Goal: Information Seeking & Learning: Learn about a topic

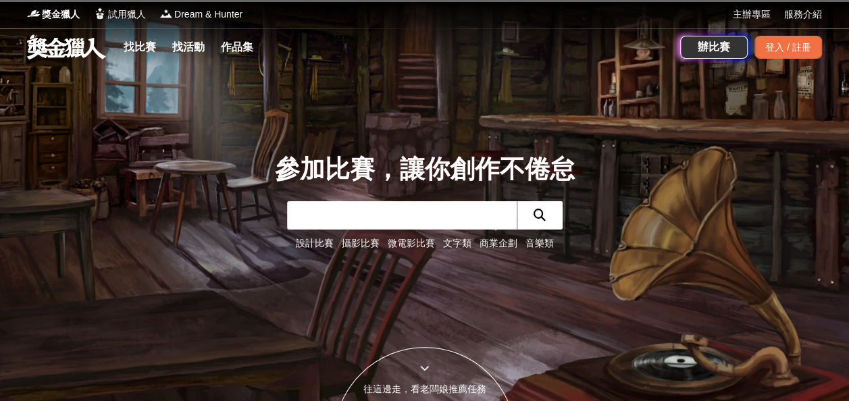
click at [458, 241] on link "文字類" at bounding box center [457, 243] width 28 height 11
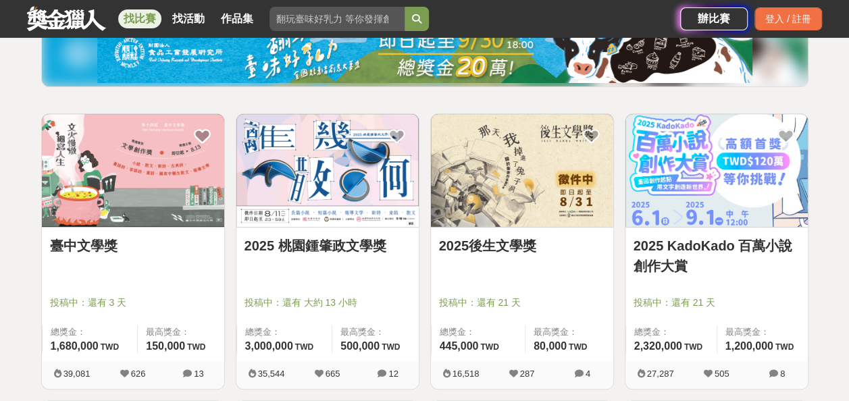
scroll to position [203, 0]
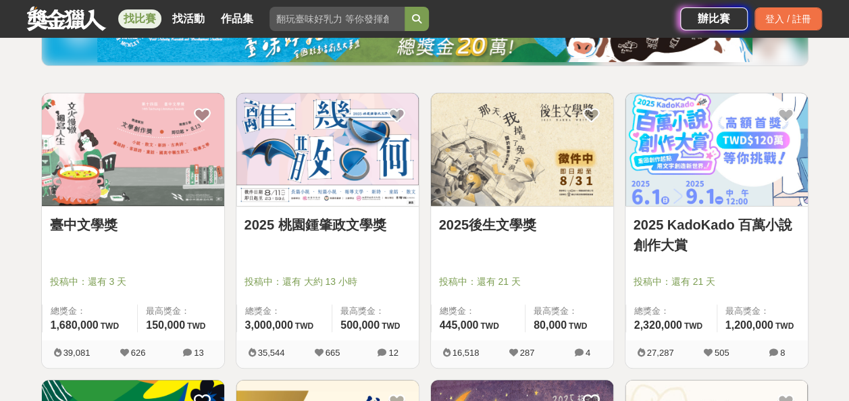
click at [142, 191] on img at bounding box center [133, 149] width 182 height 113
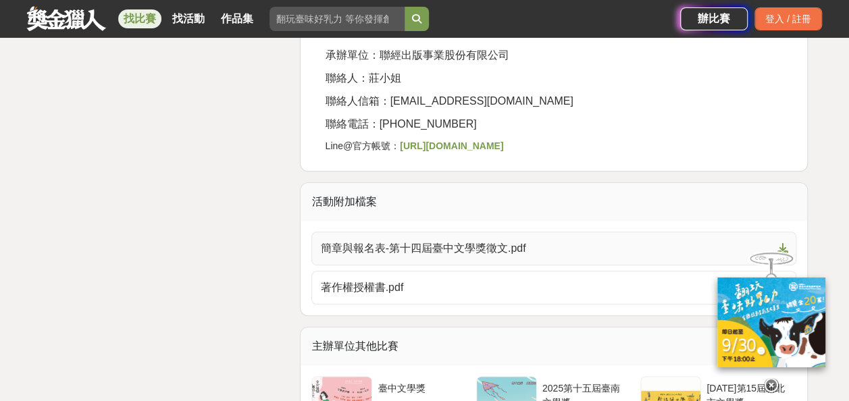
scroll to position [2905, 0]
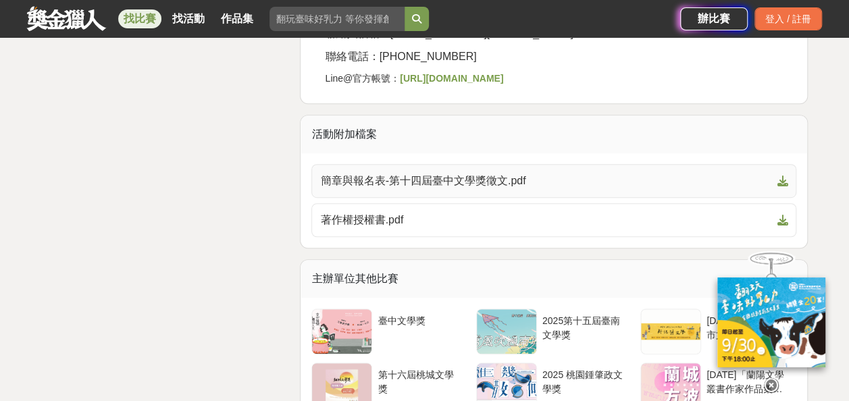
click at [786, 176] on icon at bounding box center [782, 181] width 11 height 11
click at [781, 215] on icon at bounding box center [782, 220] width 11 height 11
